Goal: Task Accomplishment & Management: Use online tool/utility

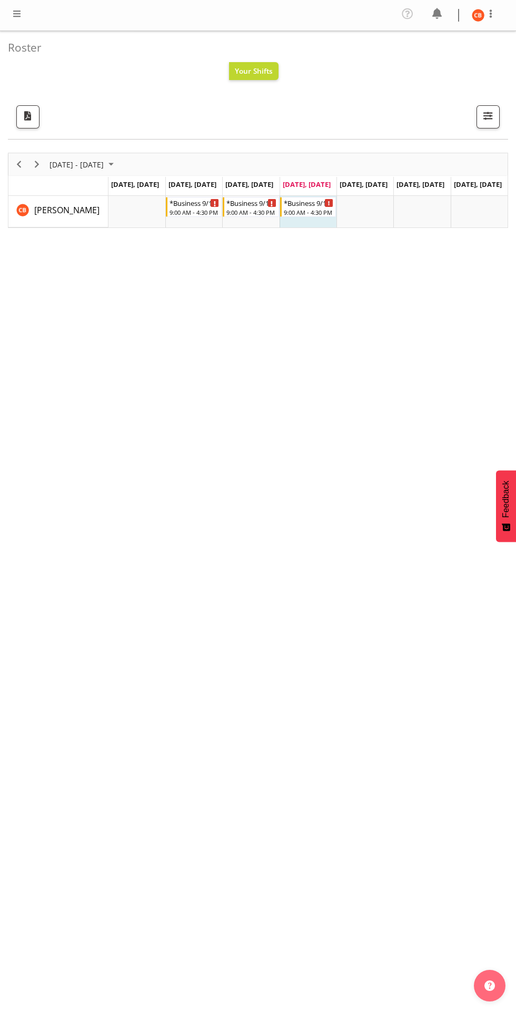
click at [12, 18] on span at bounding box center [17, 13] width 13 height 13
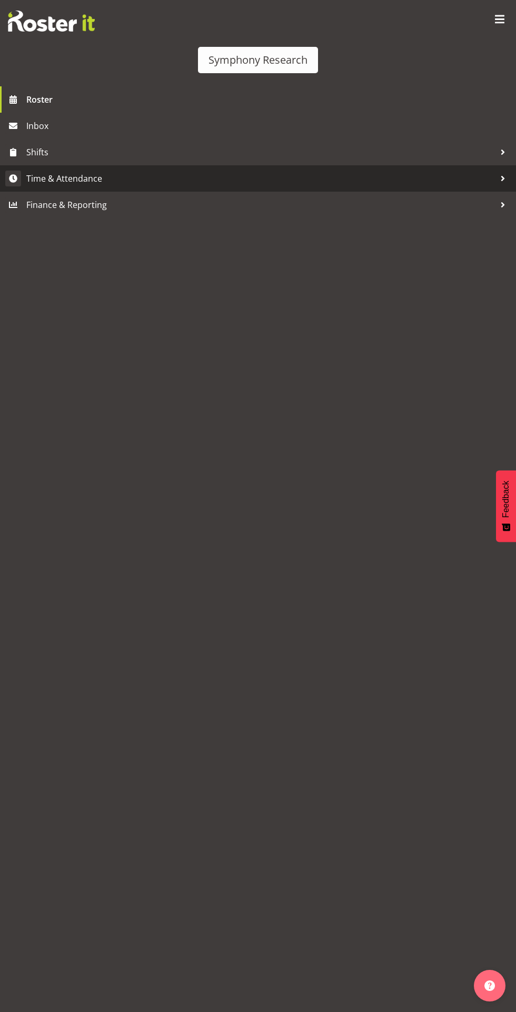
click at [49, 179] on span "Time & Attendance" at bounding box center [260, 179] width 469 height 16
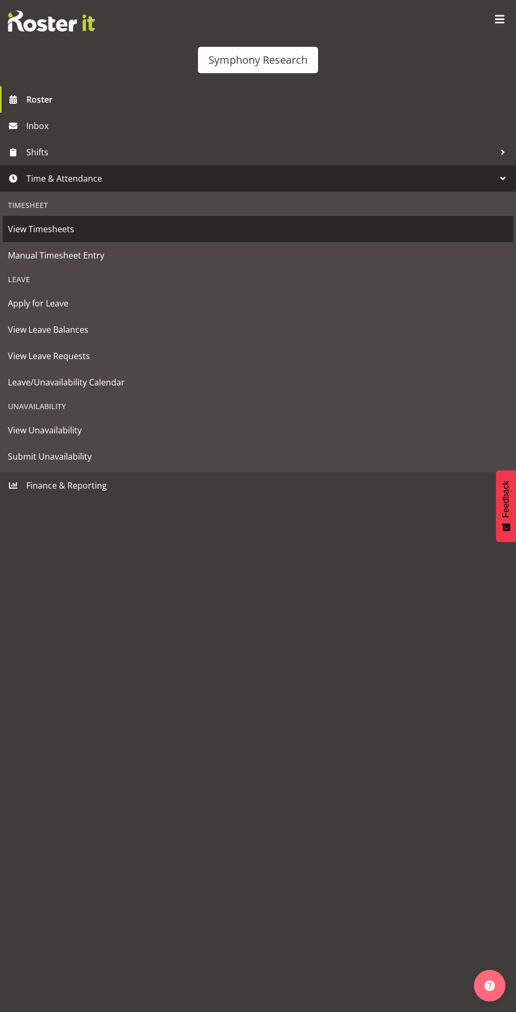
click at [25, 228] on span "View Timesheets" at bounding box center [258, 229] width 500 height 16
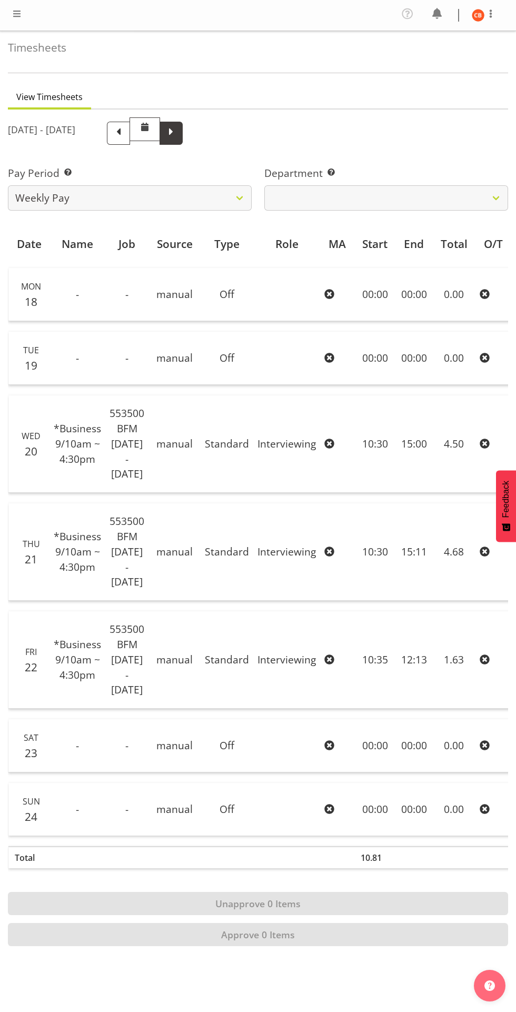
click at [178, 133] on span at bounding box center [171, 132] width 14 height 14
select select
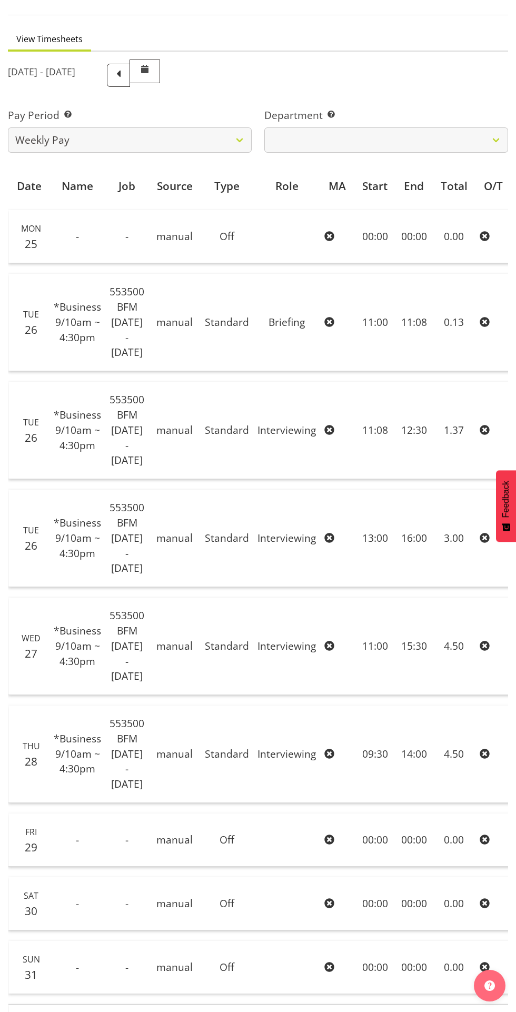
scroll to position [170, 0]
